Goal: Information Seeking & Learning: Learn about a topic

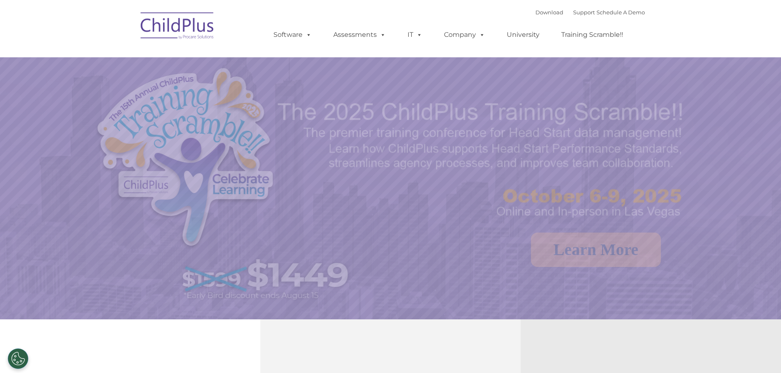
select select "MEDIUM"
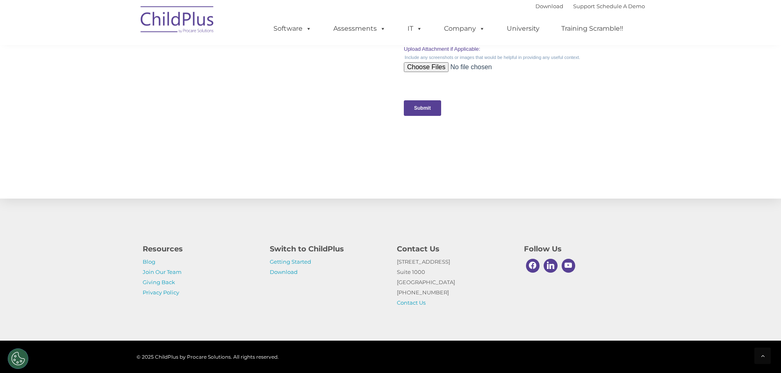
scroll to position [797, 0]
click at [292, 274] on link "Download" at bounding box center [284, 272] width 28 height 7
click at [294, 263] on link "Getting Started" at bounding box center [290, 262] width 41 height 7
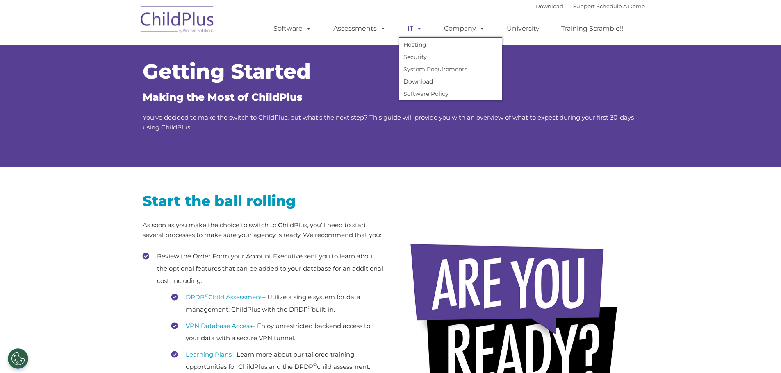
click at [419, 27] on span at bounding box center [417, 29] width 9 height 8
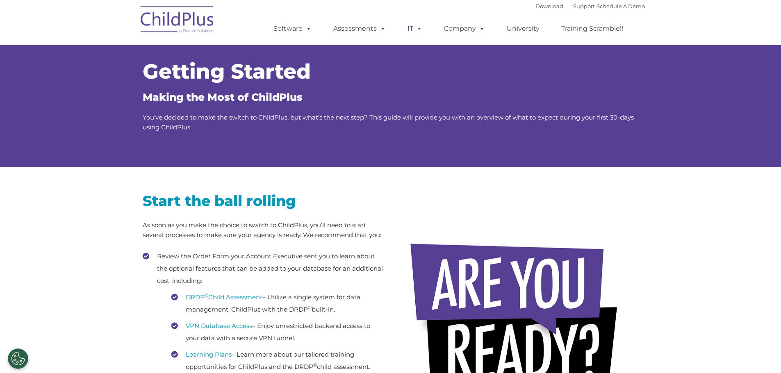
click at [414, 27] on span at bounding box center [417, 29] width 9 height 8
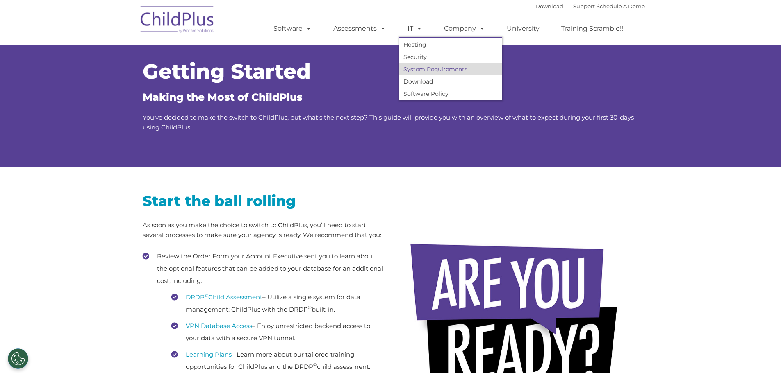
click at [439, 71] on link "System Requirements" at bounding box center [450, 69] width 102 height 12
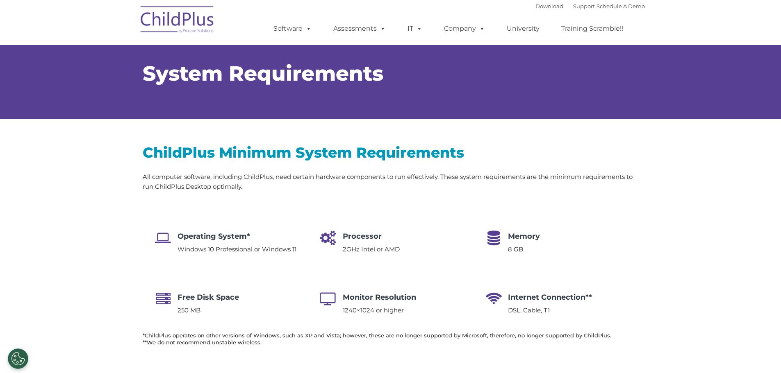
select select "MEDIUM"
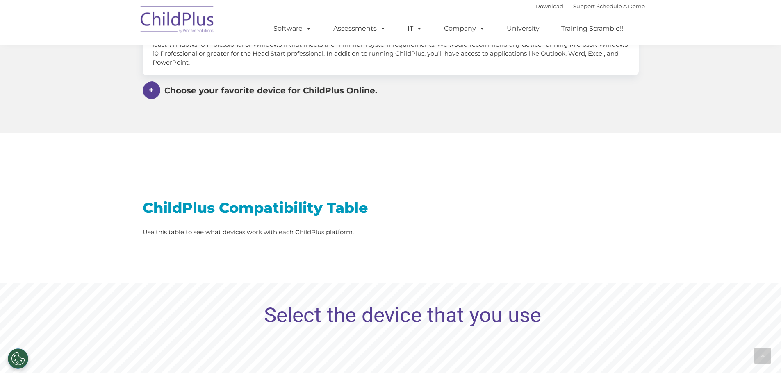
scroll to position [564, 0]
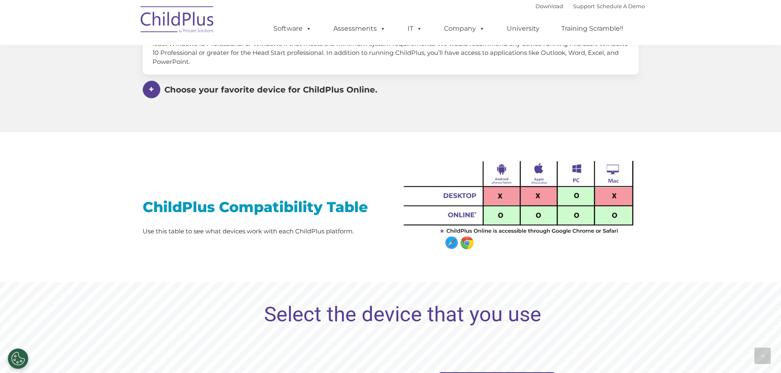
click at [153, 83] on span at bounding box center [152, 90] width 18 height 18
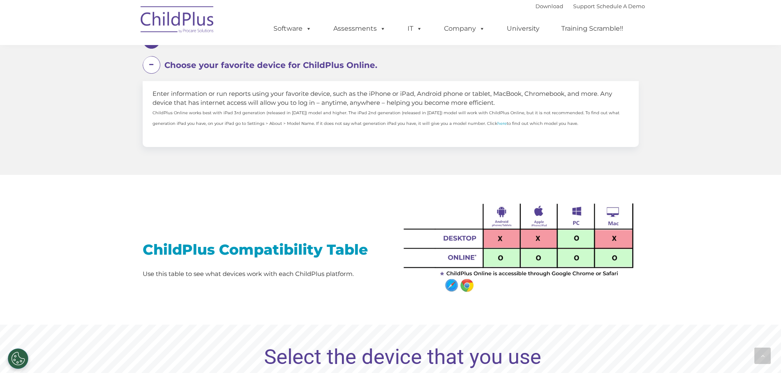
scroll to position [523, 0]
